Goal: Transaction & Acquisition: Book appointment/travel/reservation

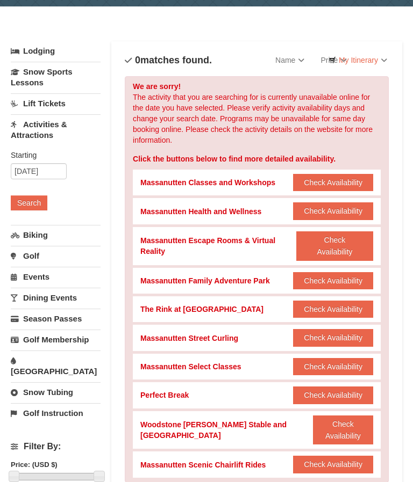
scroll to position [40, 0]
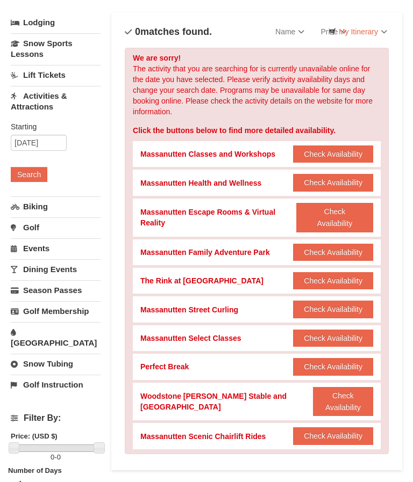
click at [340, 434] on button "Check Availability" at bounding box center [333, 436] width 80 height 17
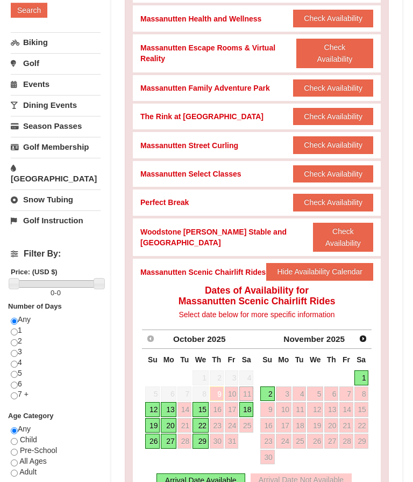
scroll to position [238, 0]
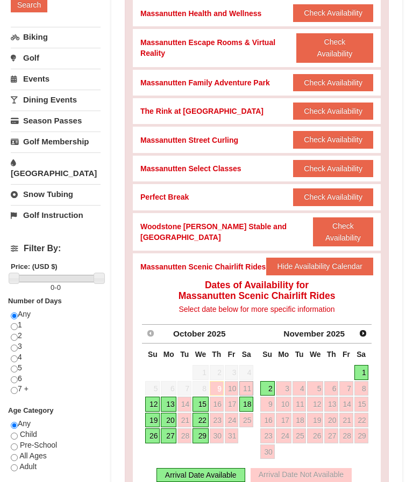
click at [152, 400] on link "12" at bounding box center [152, 404] width 15 height 15
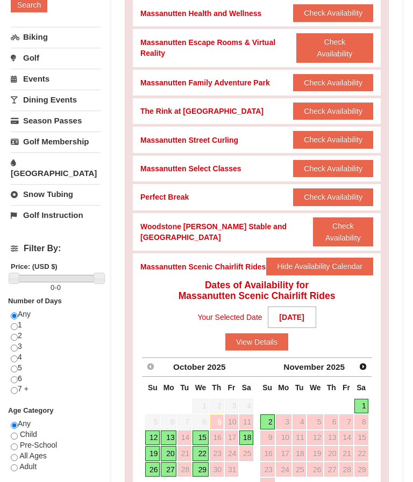
click at [245, 341] on button "View Details" at bounding box center [256, 342] width 63 height 17
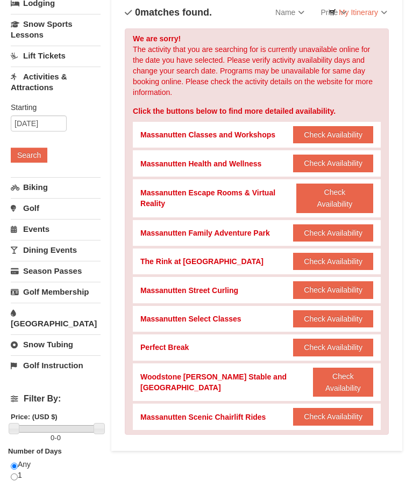
scroll to position [87, 0]
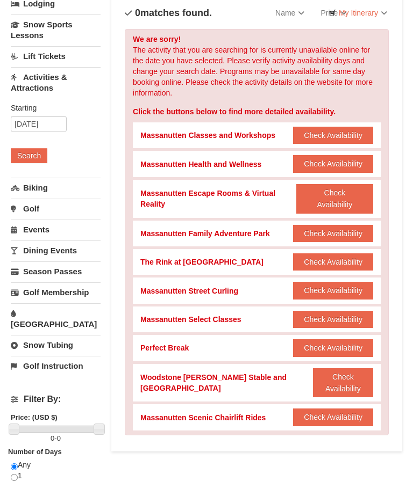
click at [333, 418] on button "Check Availability" at bounding box center [333, 417] width 80 height 17
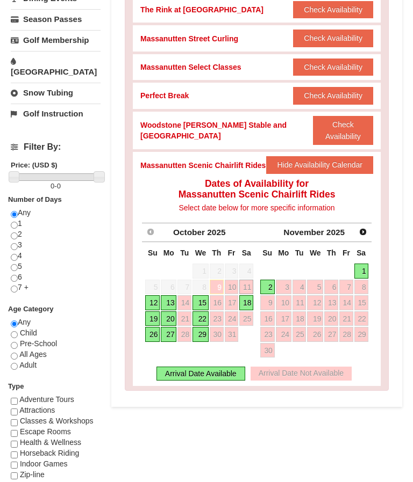
scroll to position [340, 0]
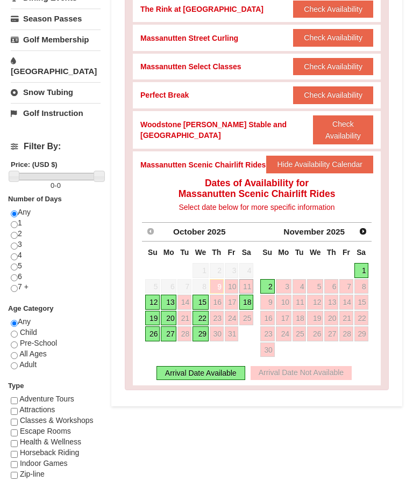
click at [198, 298] on link "15" at bounding box center [200, 302] width 16 height 15
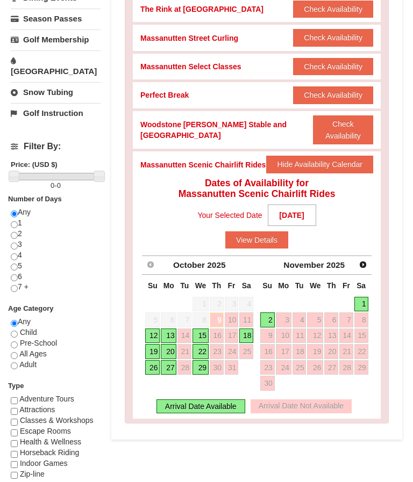
click at [258, 236] on button "View Details" at bounding box center [256, 240] width 63 height 17
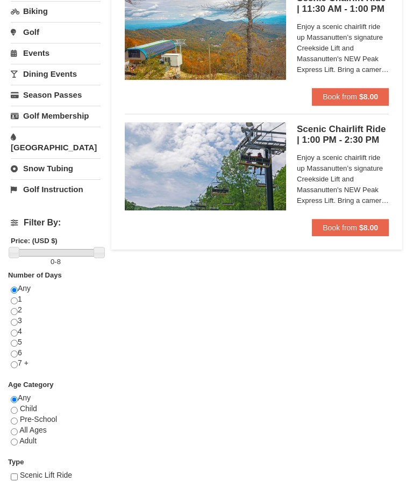
scroll to position [297, 0]
